Goal: Information Seeking & Learning: Learn about a topic

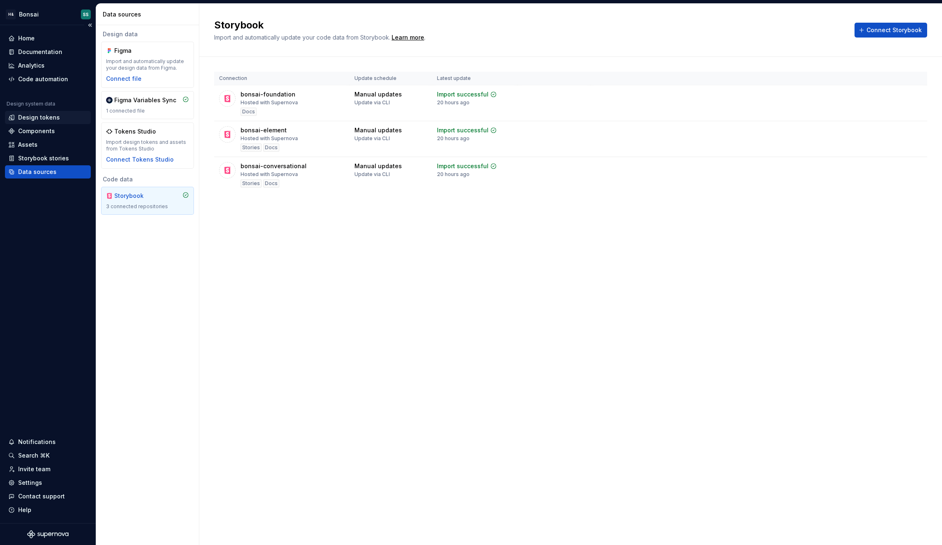
click at [29, 114] on div "Design tokens" at bounding box center [39, 117] width 42 height 8
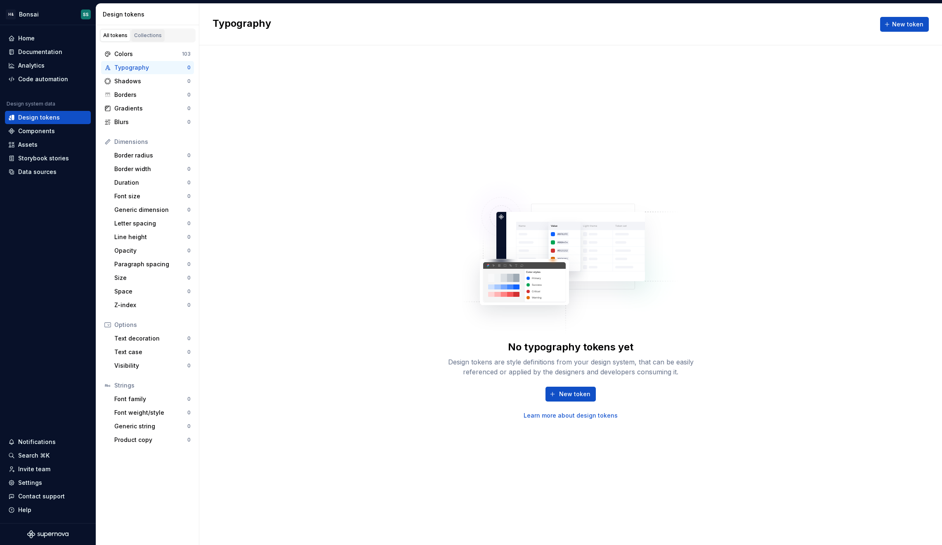
click at [141, 30] on link "Collections" at bounding box center [147, 35] width 33 height 12
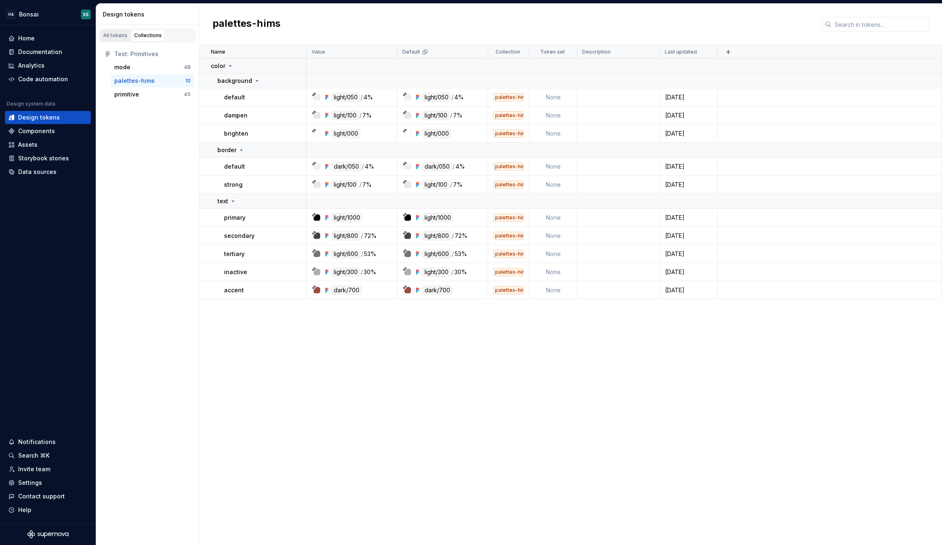
click at [110, 36] on div "All tokens" at bounding box center [115, 35] width 24 height 7
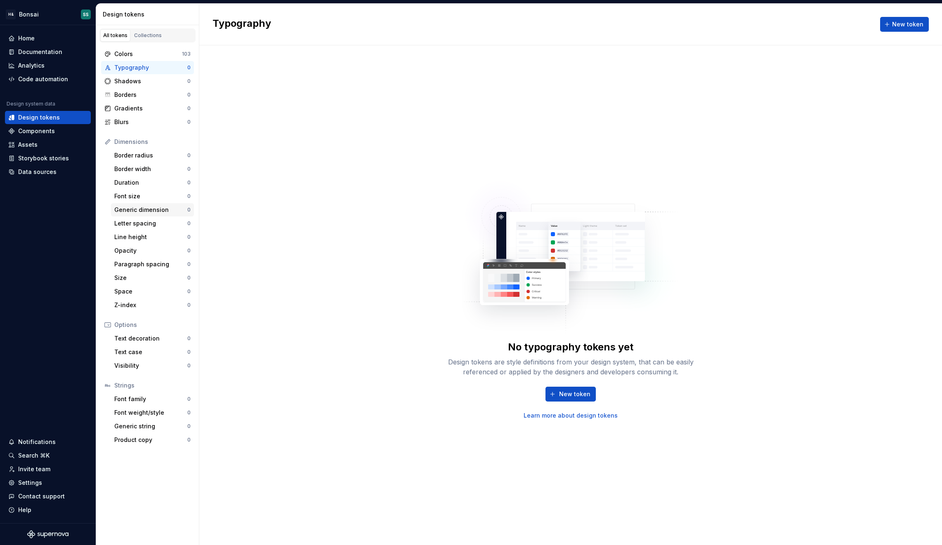
click at [133, 212] on div "Generic dimension" at bounding box center [150, 210] width 73 height 8
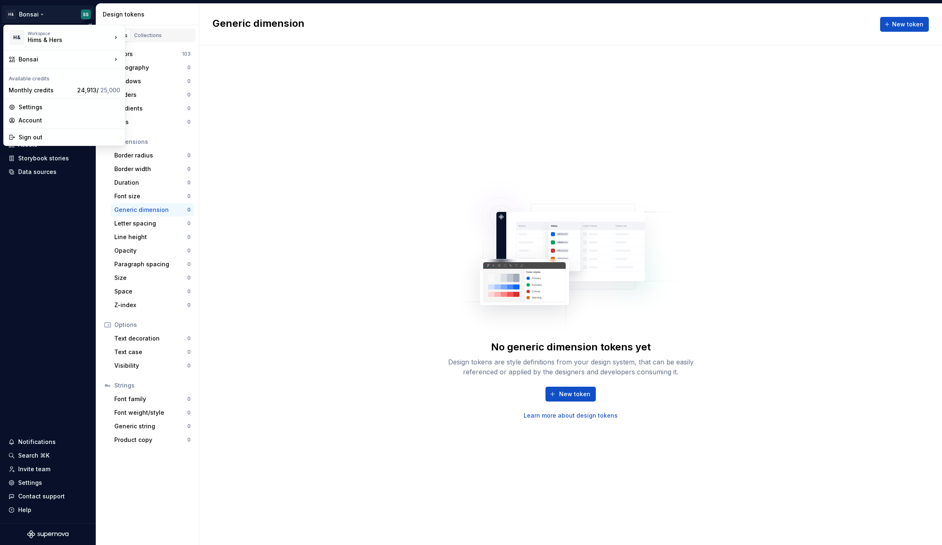
click at [24, 19] on html "H& Bonsai SS Home Documentation Analytics Code automation Design system data De…" at bounding box center [471, 272] width 942 height 545
click at [183, 75] on div "Bonsai (Testing Bonsai: Foundation tokens)" at bounding box center [192, 79] width 106 height 17
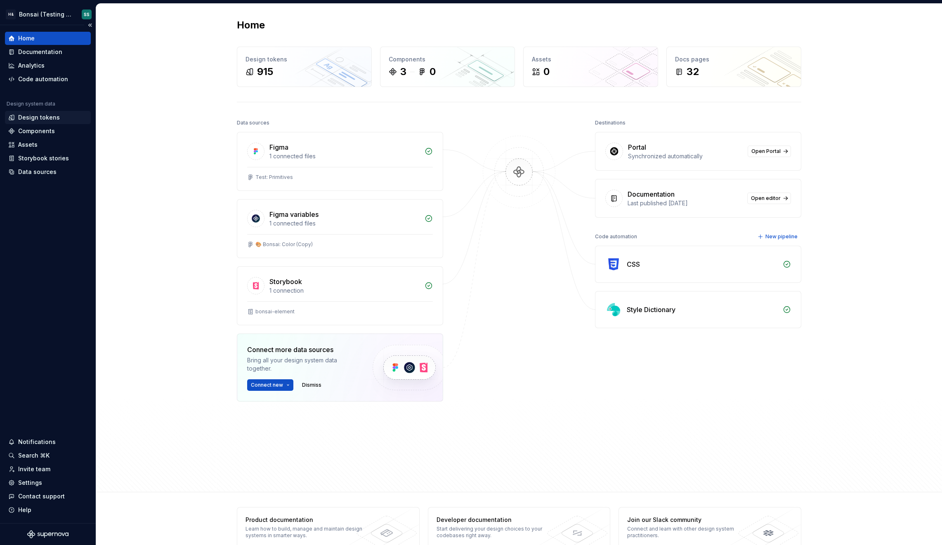
click at [39, 116] on div "Design tokens" at bounding box center [39, 117] width 42 height 8
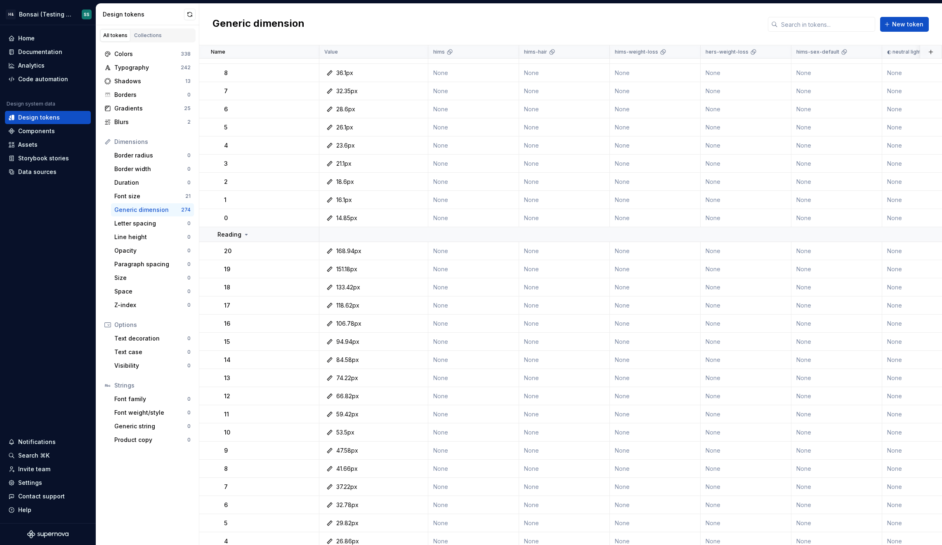
scroll to position [4814, 0]
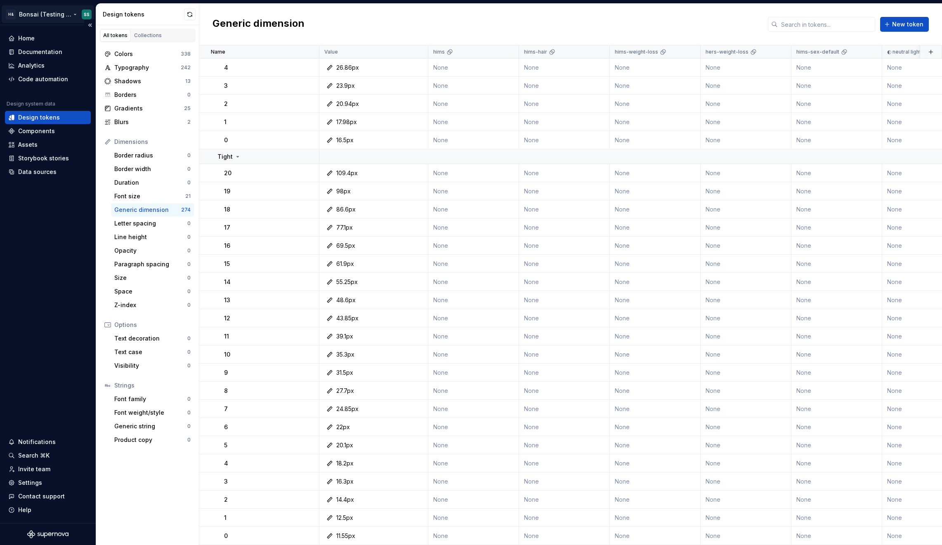
click at [28, 18] on html "H& Bonsai (Testing Bonsai: Foundation tokens) SS Home Documentation Analytics C…" at bounding box center [471, 272] width 942 height 545
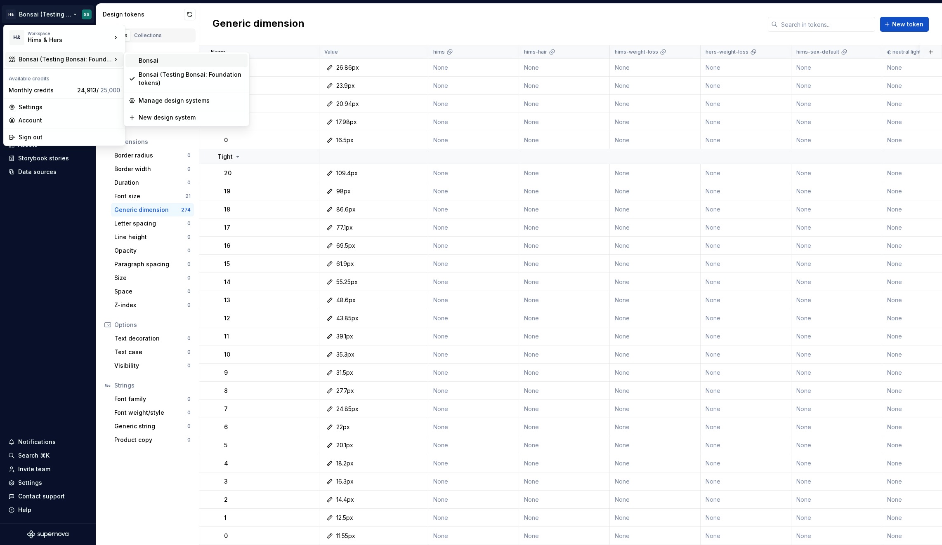
click at [165, 57] on div "Bonsai" at bounding box center [192, 61] width 106 height 8
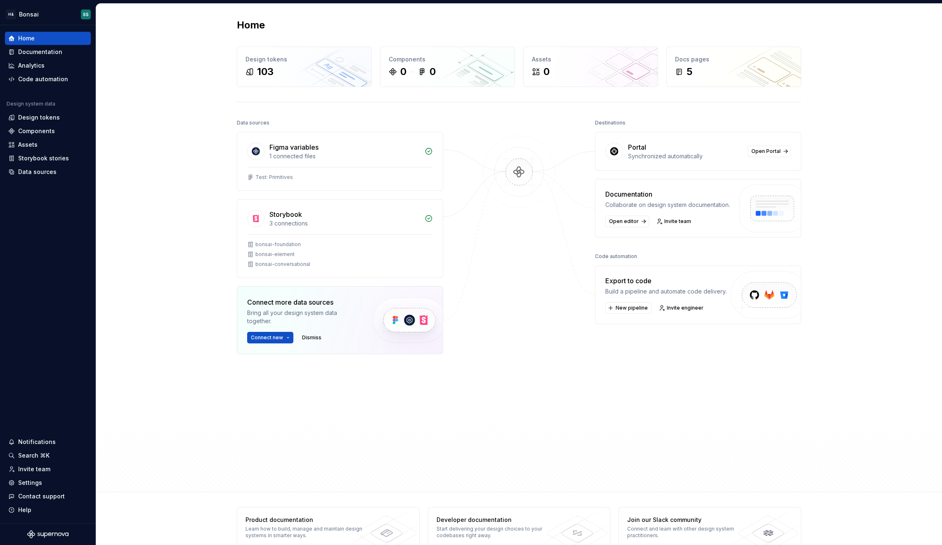
click at [500, 410] on div at bounding box center [519, 280] width 83 height 327
click at [45, 115] on div "Design tokens" at bounding box center [39, 117] width 42 height 8
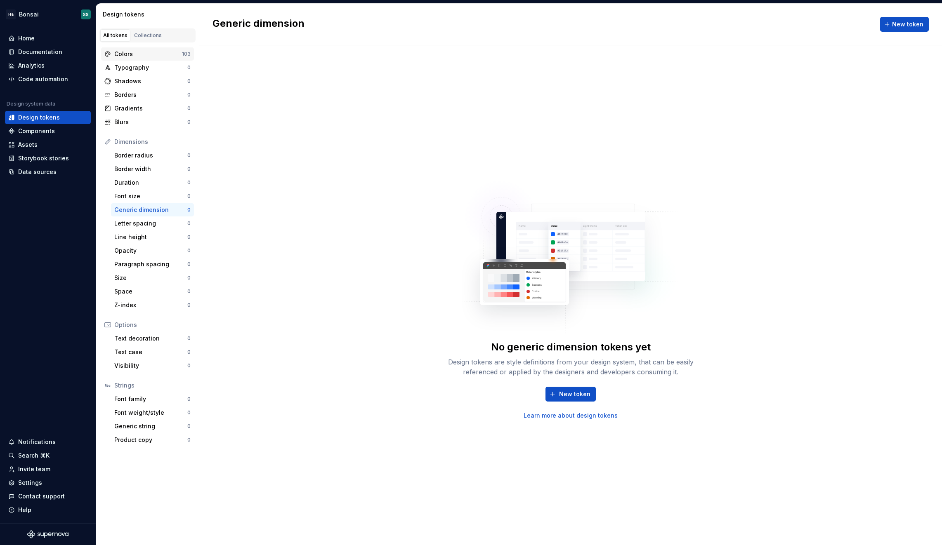
click at [128, 53] on div "Colors" at bounding box center [148, 54] width 68 height 8
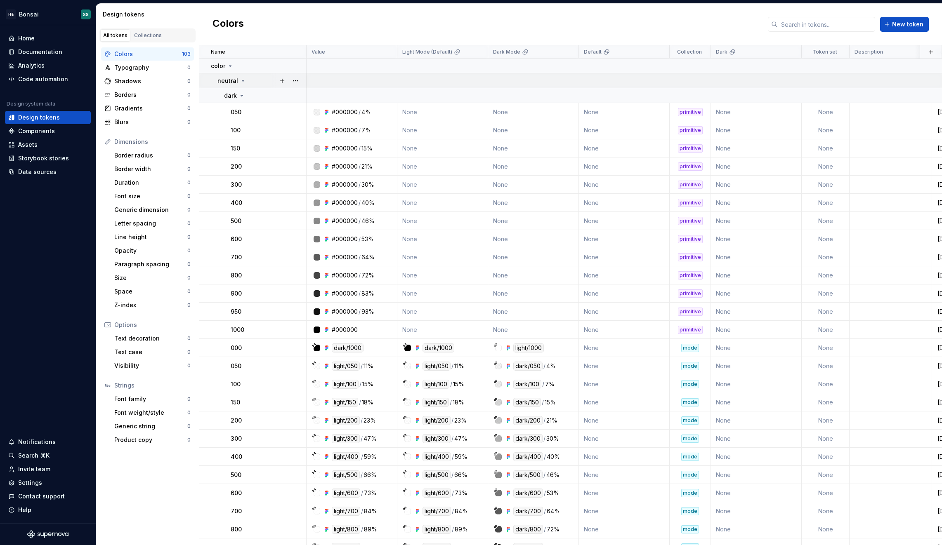
click at [237, 80] on div "neutral" at bounding box center [231, 81] width 29 height 8
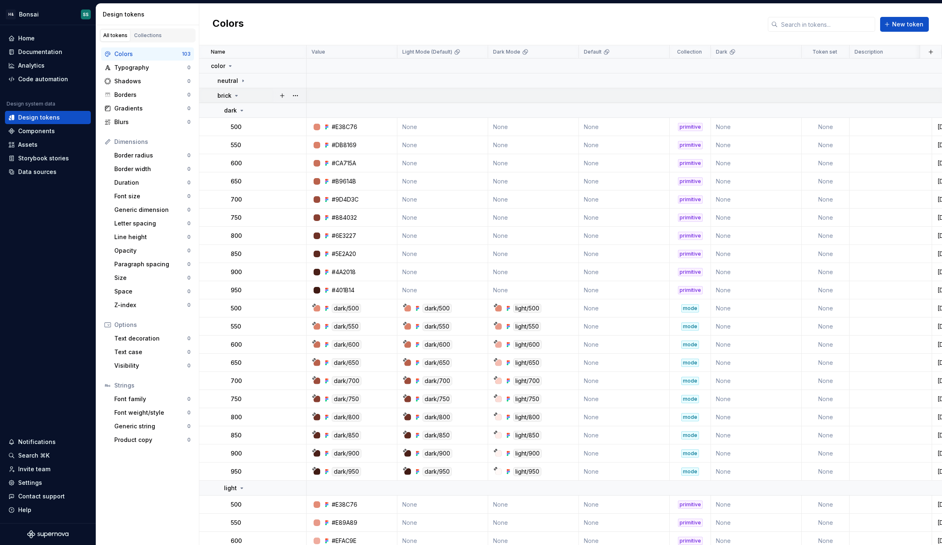
click at [236, 95] on icon at bounding box center [236, 95] width 7 height 7
